Goal: Task Accomplishment & Management: Manage account settings

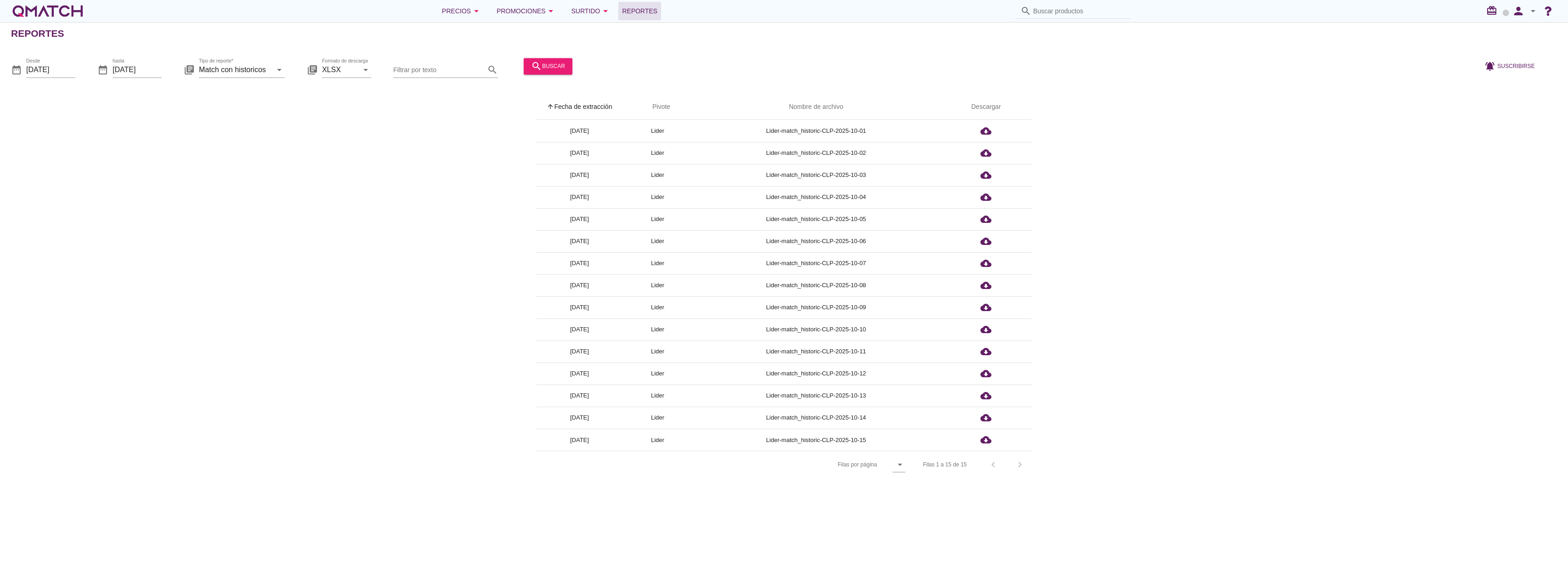
click at [1522, 20] on div "person arrow_drop_down" at bounding box center [1524, 11] width 30 height 19
click at [1493, 109] on div "Cerrar sesión" at bounding box center [1508, 101] width 77 height 22
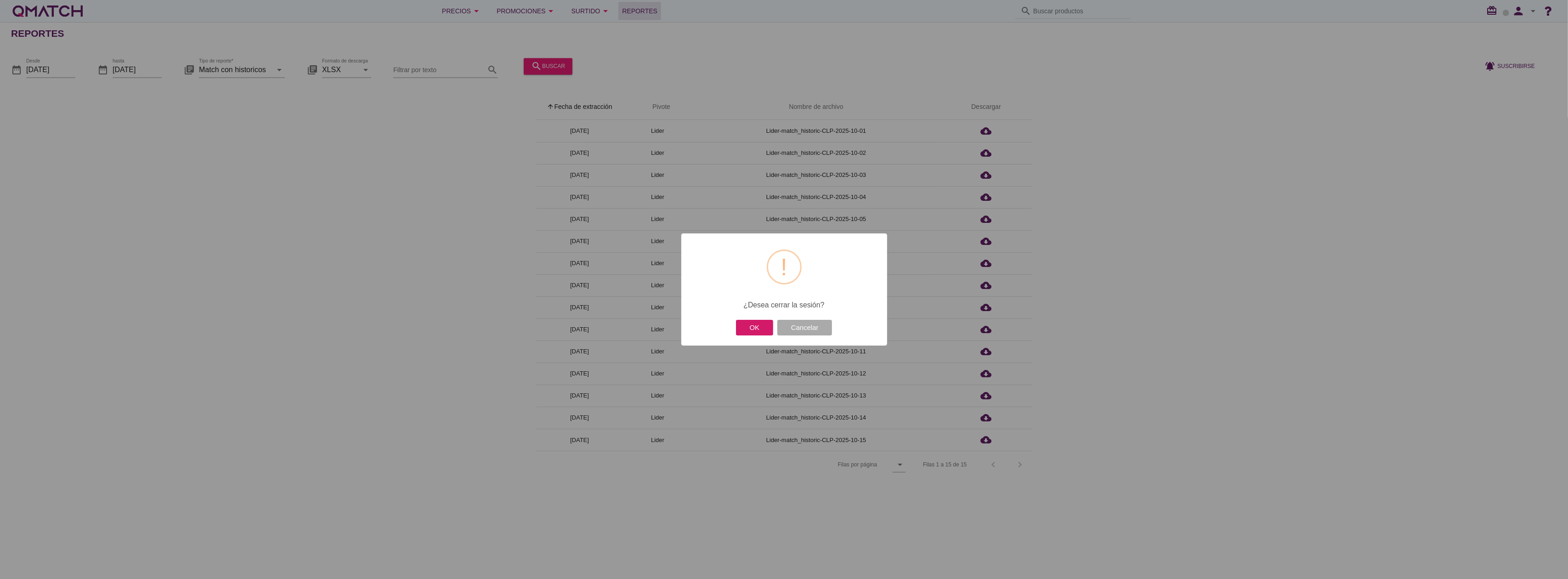
click at [753, 331] on button "OK" at bounding box center [755, 327] width 38 height 16
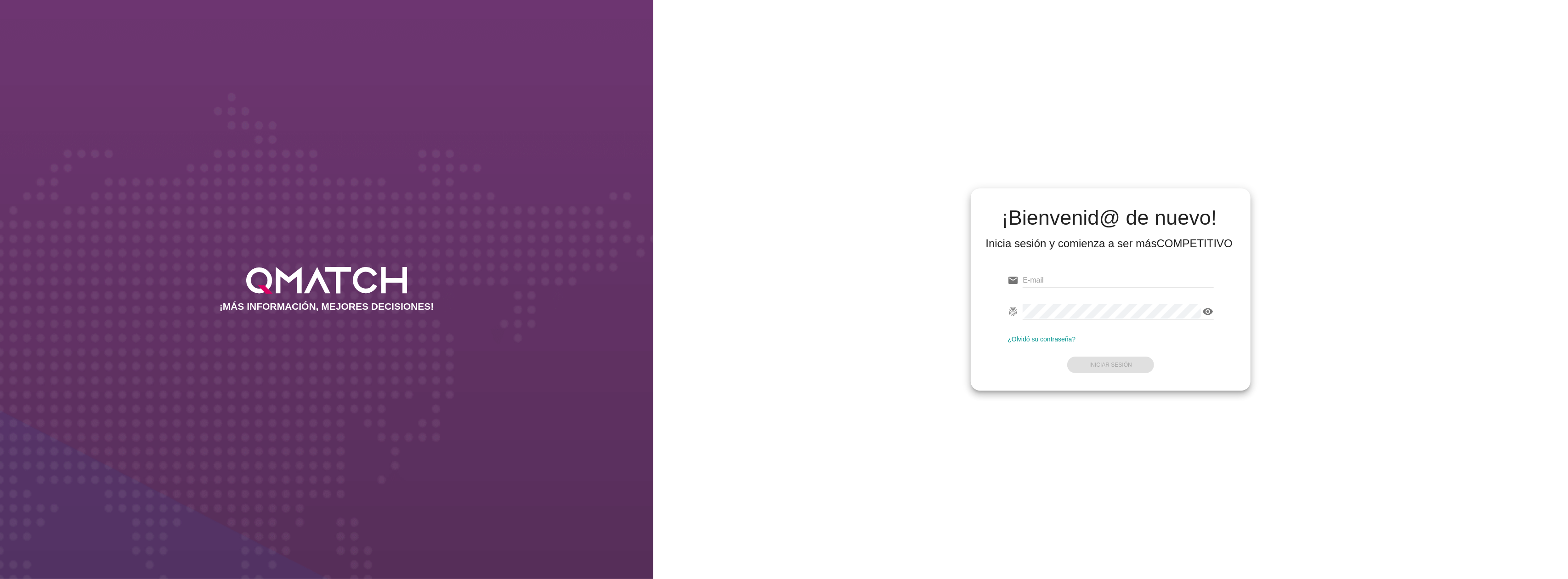
click at [1048, 280] on input "email" at bounding box center [1118, 280] width 191 height 15
type input "test@test.farmaciasknop.cl"
click at [1141, 357] on button "Iniciar Sesión" at bounding box center [1110, 364] width 87 height 16
